Goal: Navigation & Orientation: Understand site structure

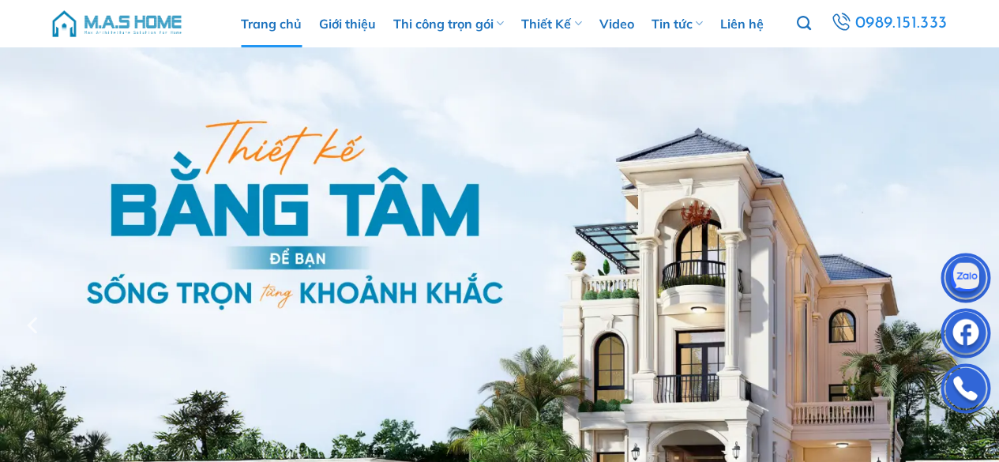
click at [133, 22] on img at bounding box center [117, 23] width 134 height 47
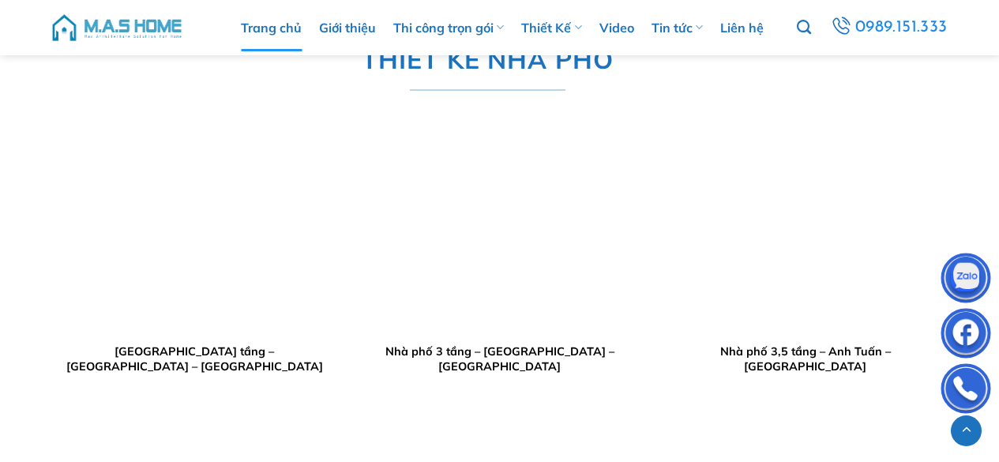
scroll to position [3080, 0]
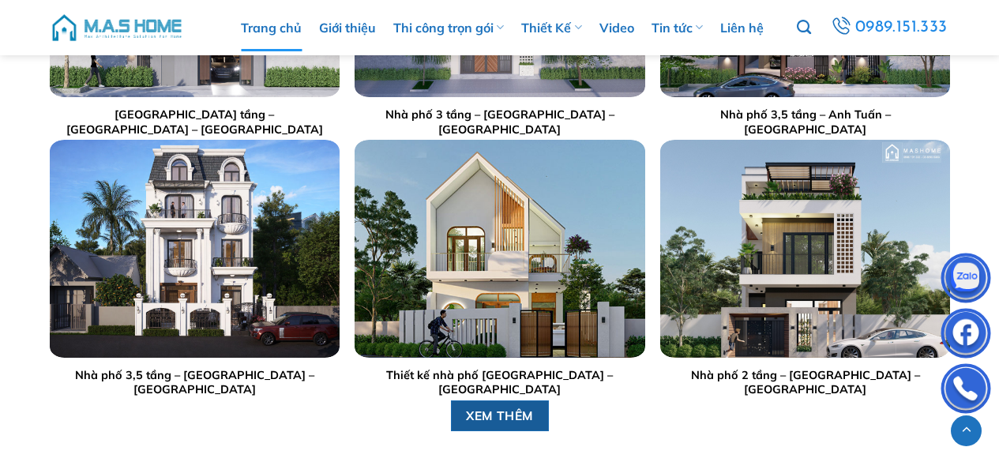
click at [525, 411] on span "XEM THÊM" at bounding box center [500, 416] width 68 height 20
click at [143, 16] on img at bounding box center [117, 27] width 134 height 47
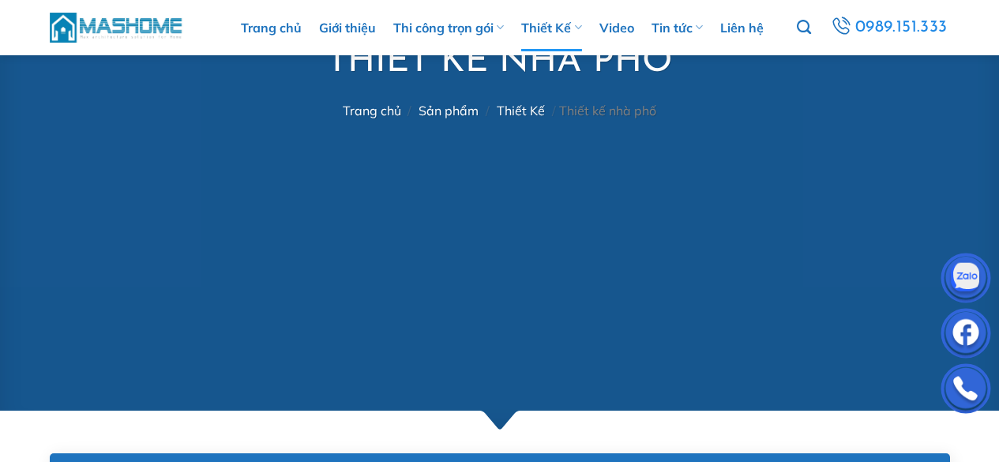
scroll to position [711, 0]
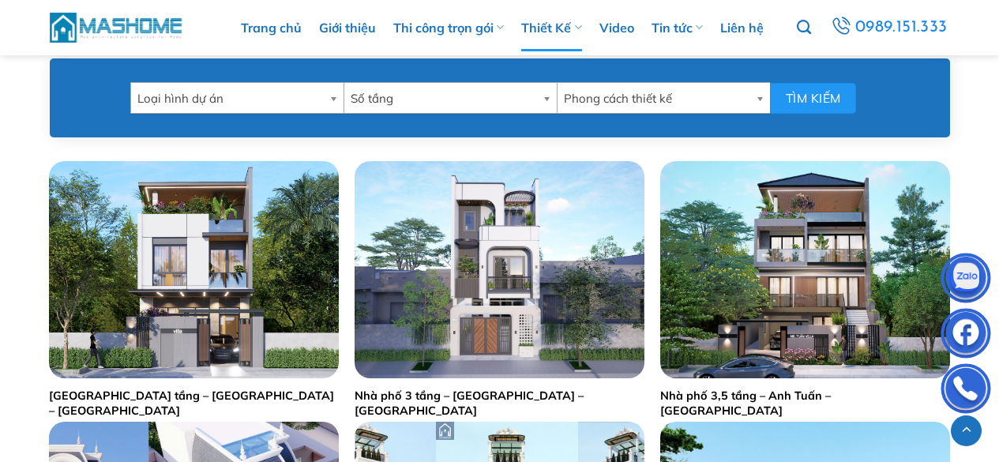
click at [163, 19] on img at bounding box center [117, 27] width 134 height 34
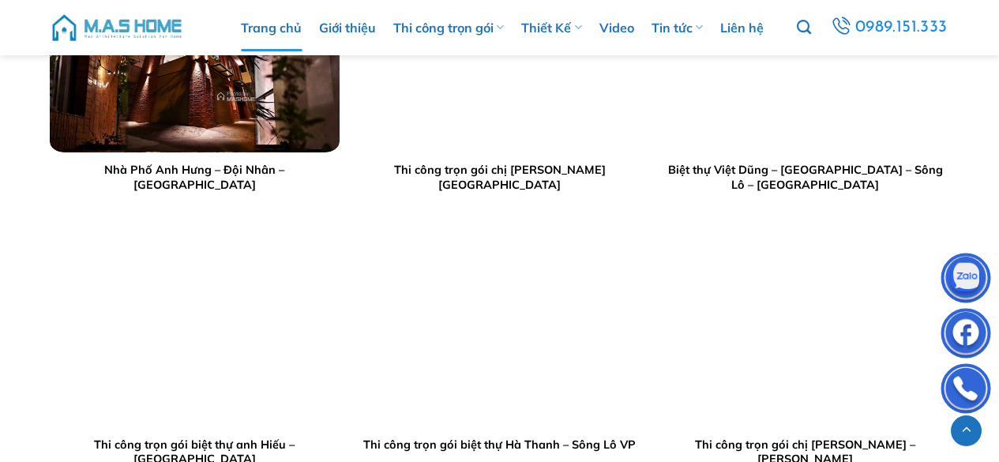
scroll to position [1816, 0]
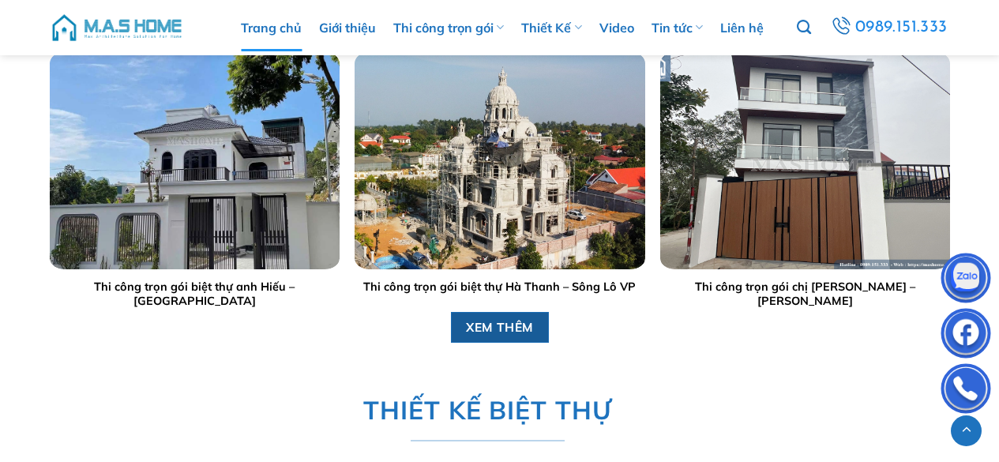
click at [519, 320] on span "XEM THÊM" at bounding box center [500, 327] width 68 height 20
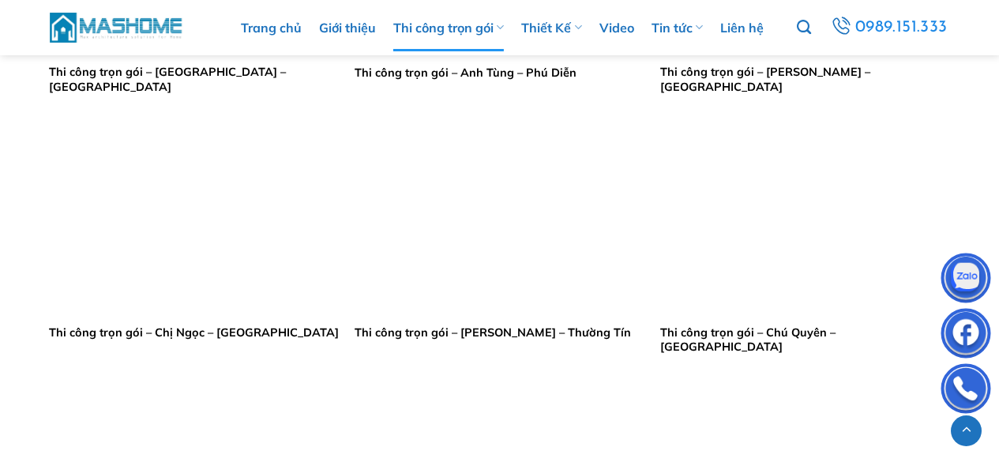
scroll to position [1027, 0]
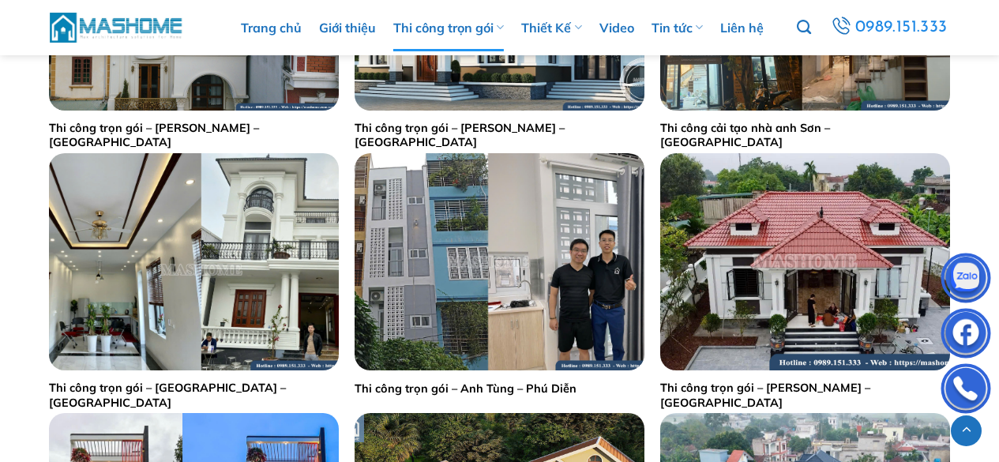
click at [129, 16] on img at bounding box center [117, 27] width 134 height 34
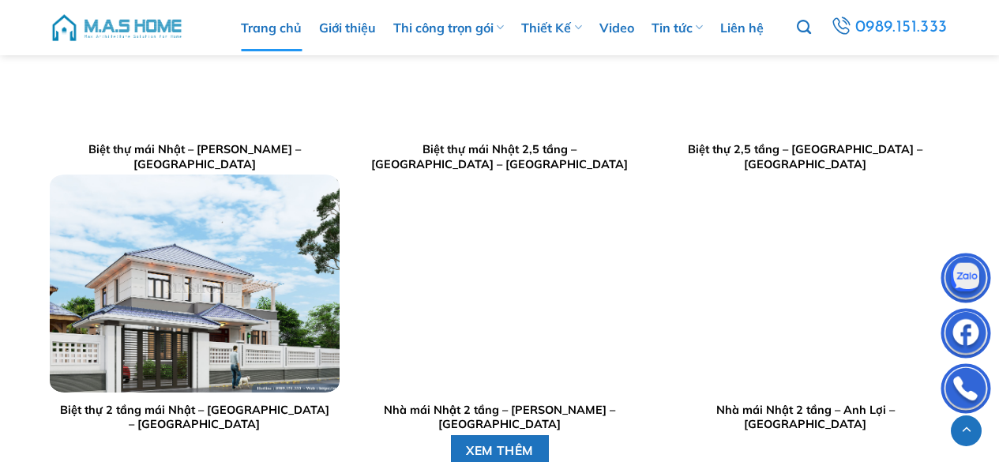
scroll to position [2448, 0]
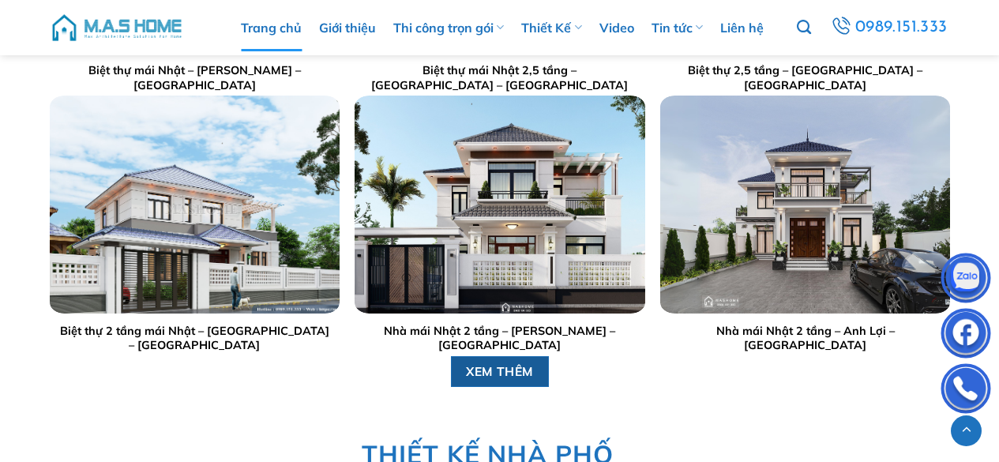
click at [498, 377] on span "XEM THÊM" at bounding box center [500, 372] width 68 height 20
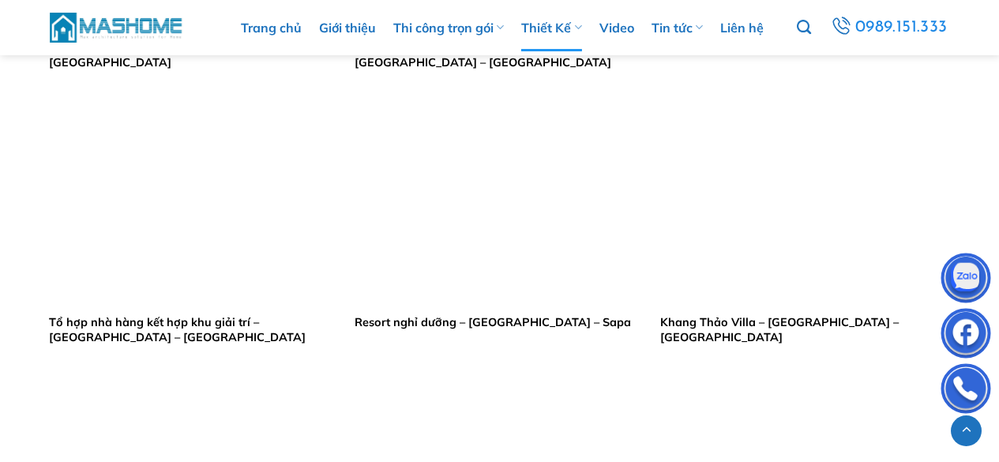
scroll to position [1263, 0]
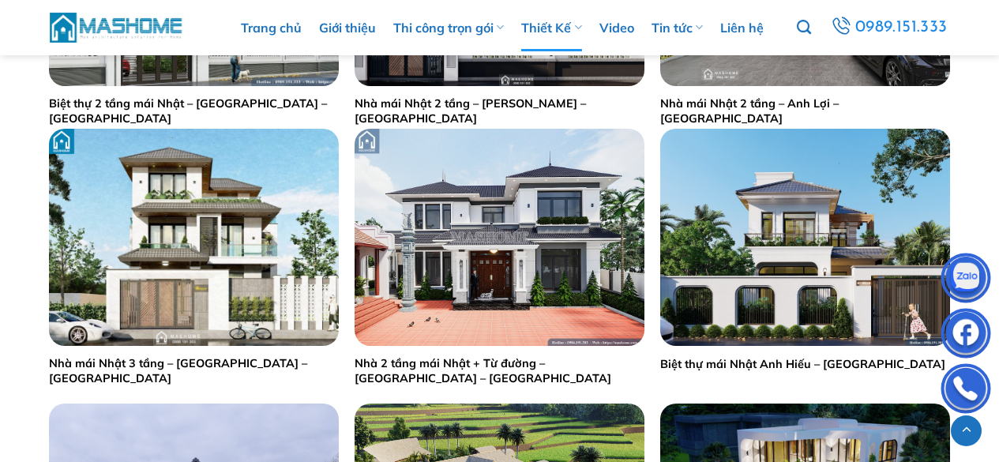
click at [122, 26] on img at bounding box center [117, 27] width 134 height 34
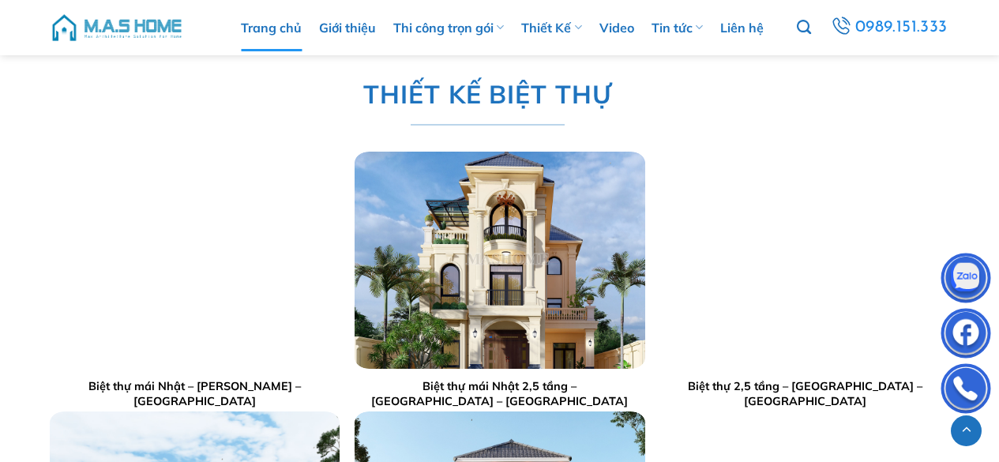
scroll to position [2053, 0]
